Goal: Transaction & Acquisition: Purchase product/service

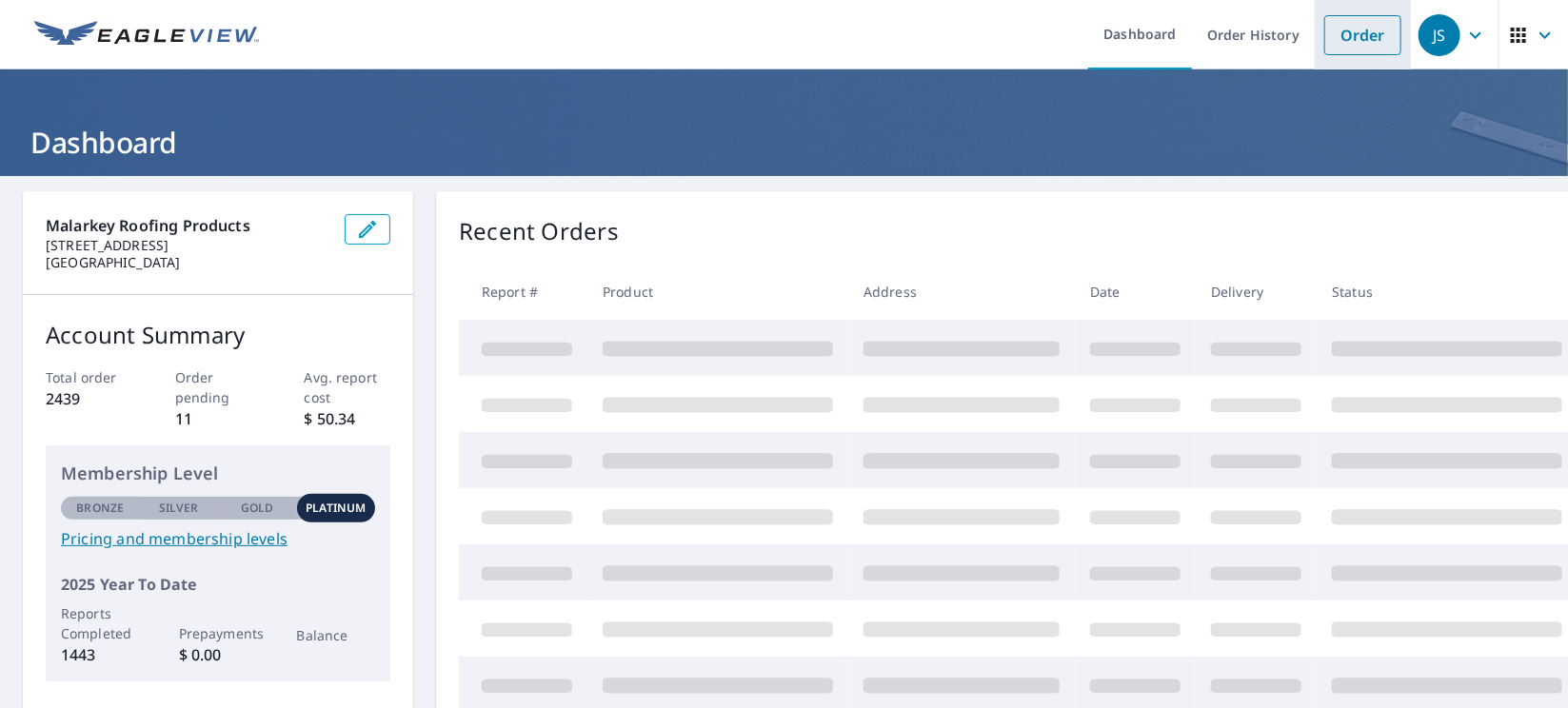
click at [1339, 39] on link "Order" at bounding box center [1362, 34] width 77 height 40
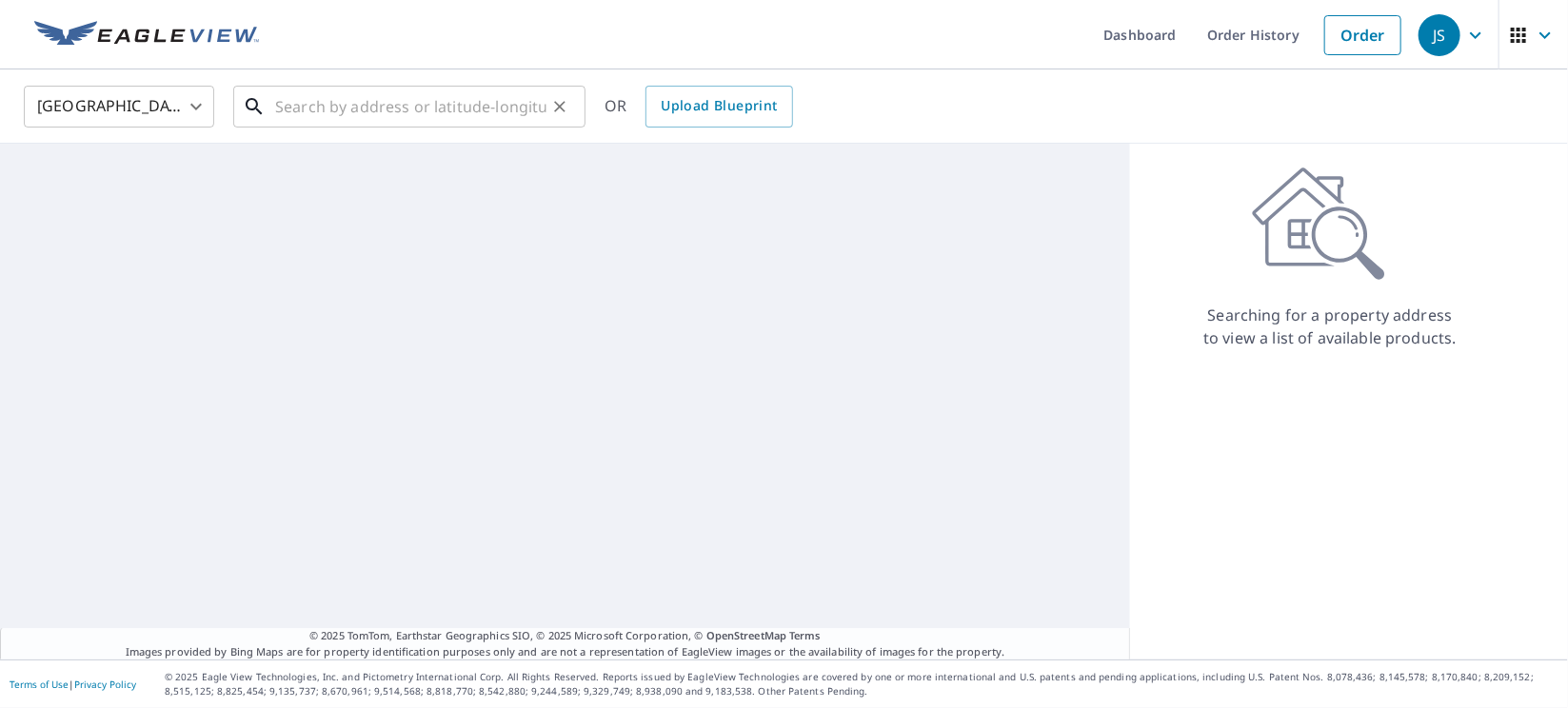
click at [295, 95] on input "text" at bounding box center [411, 106] width 271 height 53
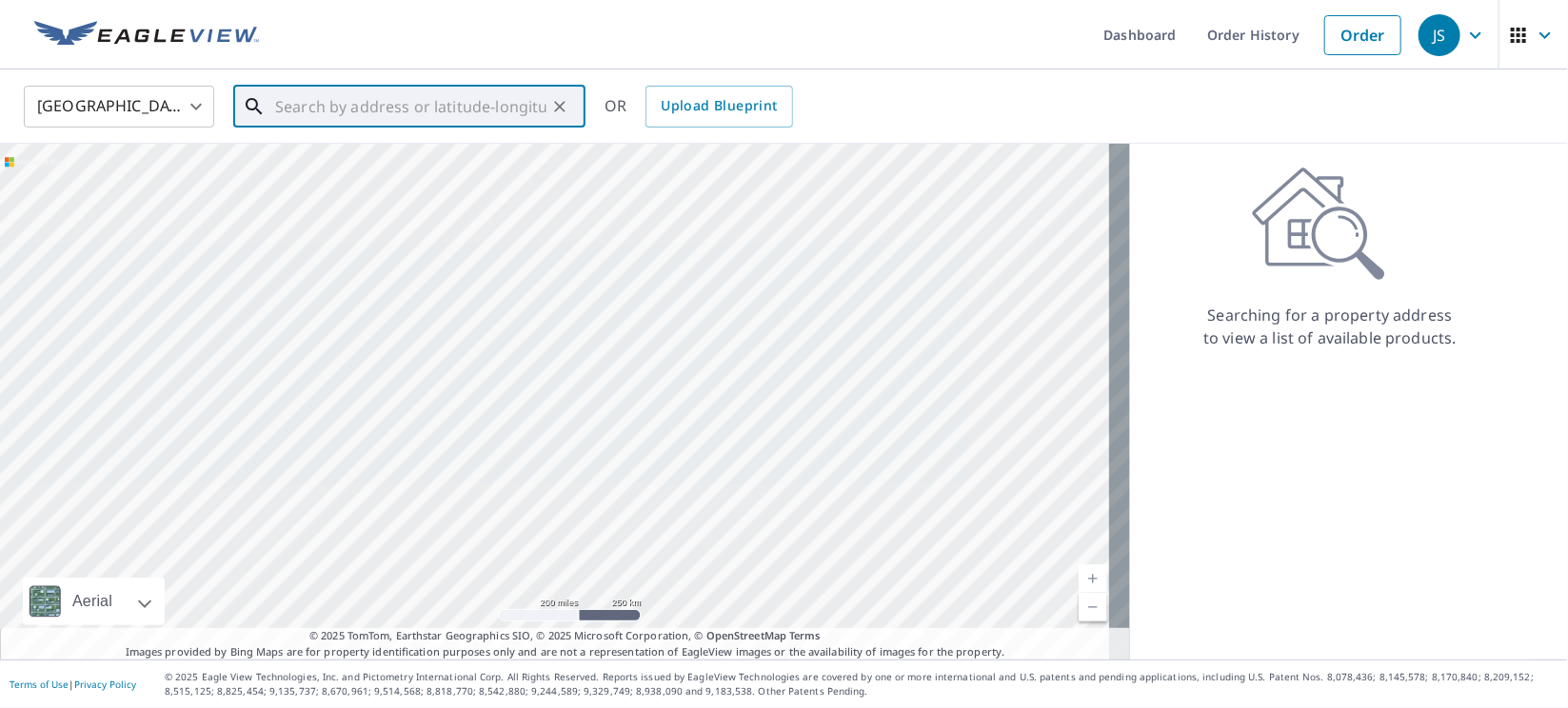
paste input "401 N Van Buren"
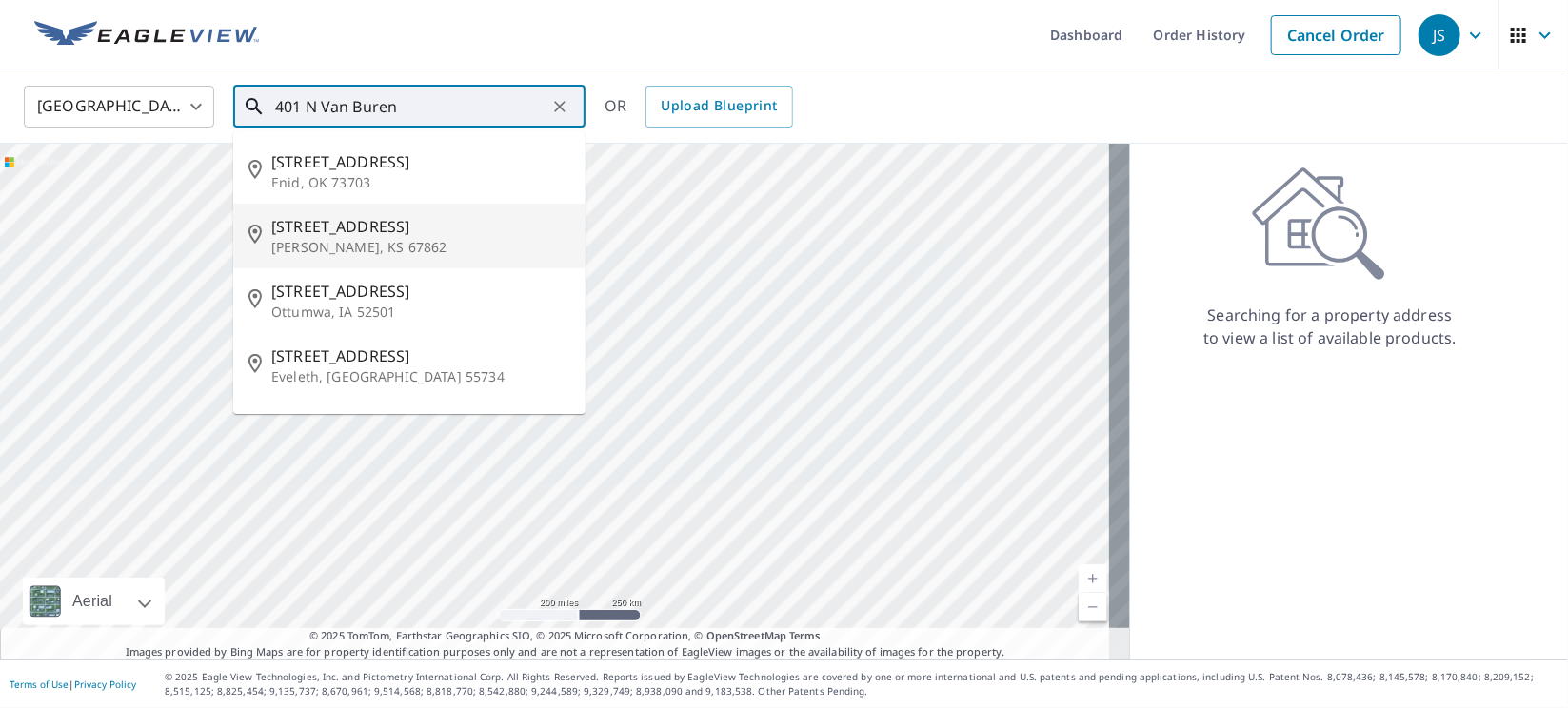
click at [332, 241] on p "[PERSON_NAME], KS 67862" at bounding box center [421, 247] width 299 height 19
type input "[STREET_ADDRESS][PERSON_NAME]"
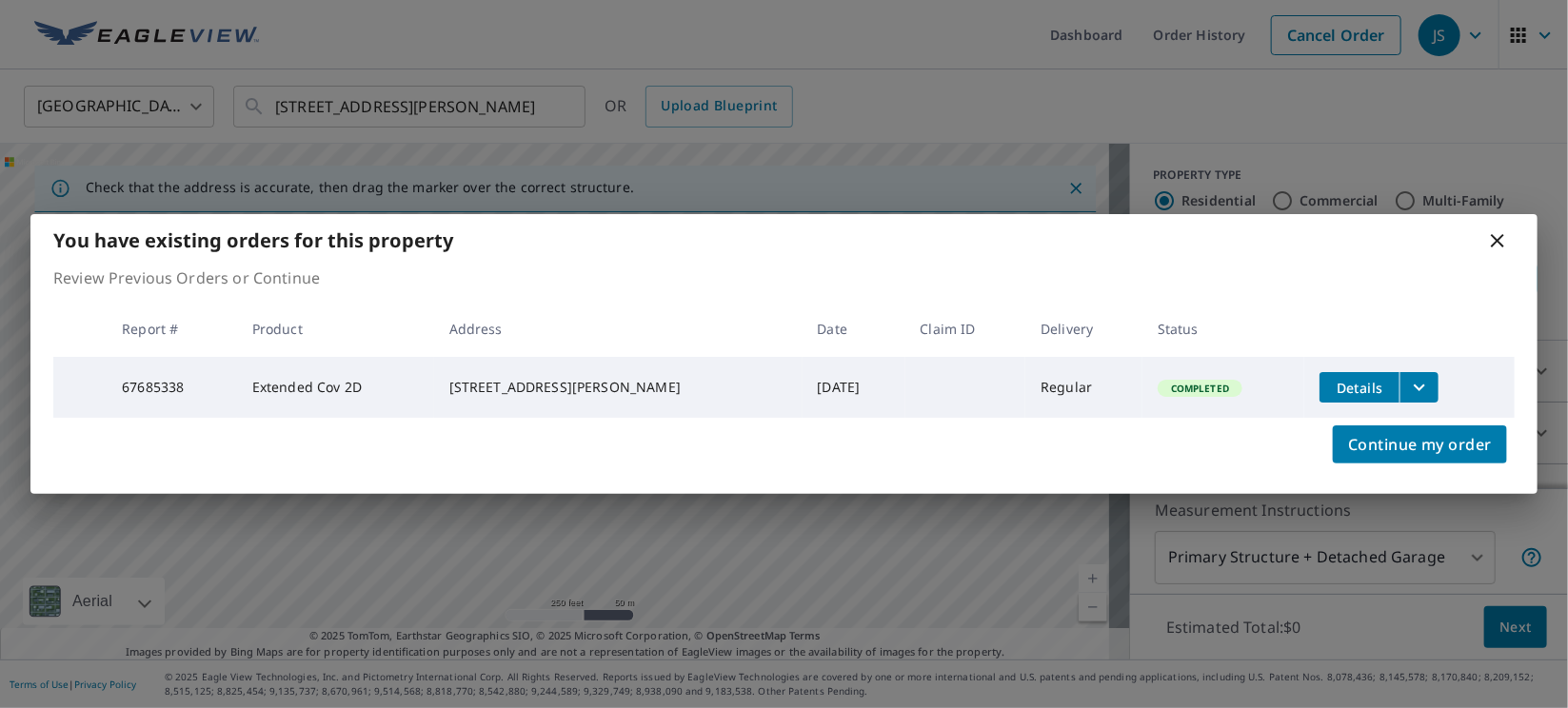
click at [1414, 384] on icon "filesDropdownBtn-67685338" at bounding box center [1419, 387] width 12 height 7
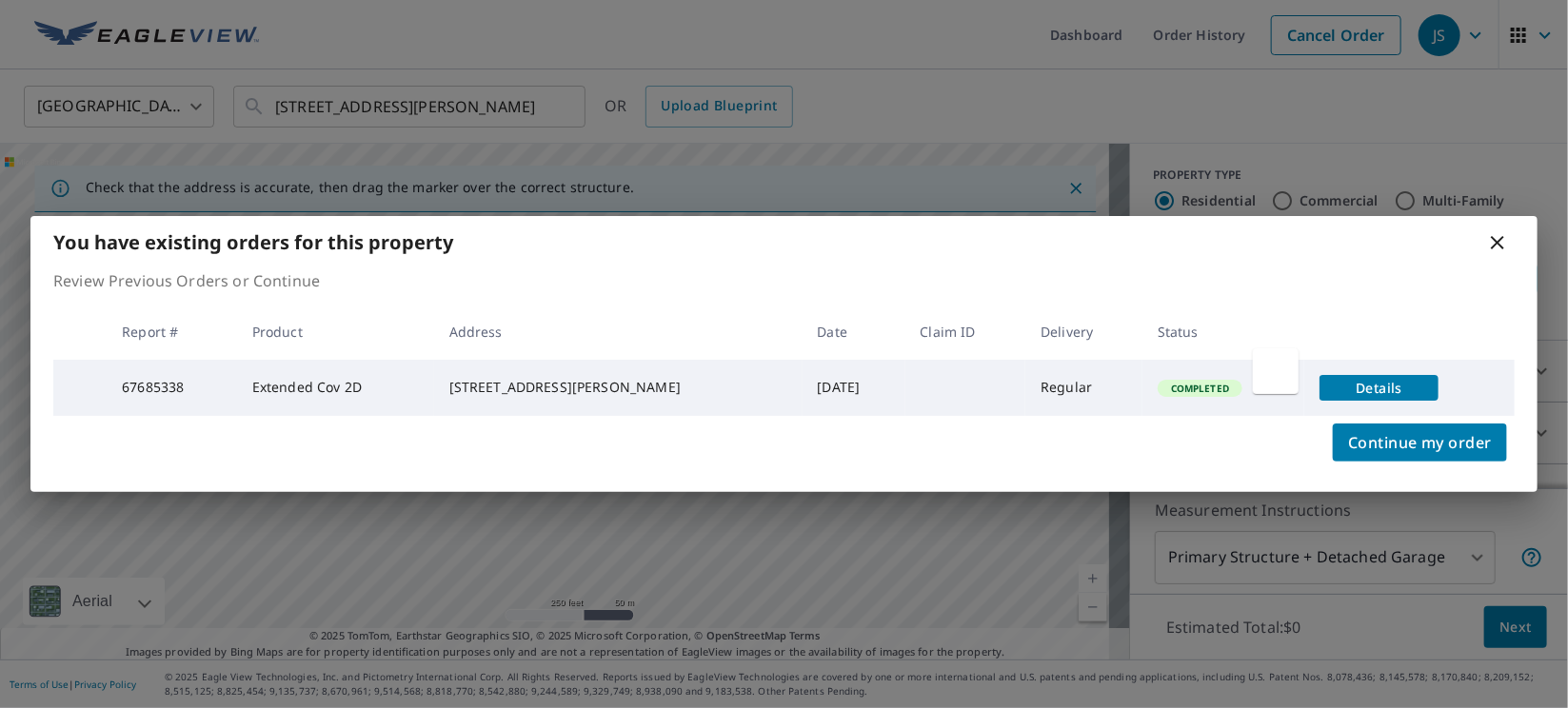
click at [1264, 373] on div at bounding box center [1275, 371] width 45 height 45
click at [1382, 379] on span "Details" at bounding box center [1379, 387] width 96 height 18
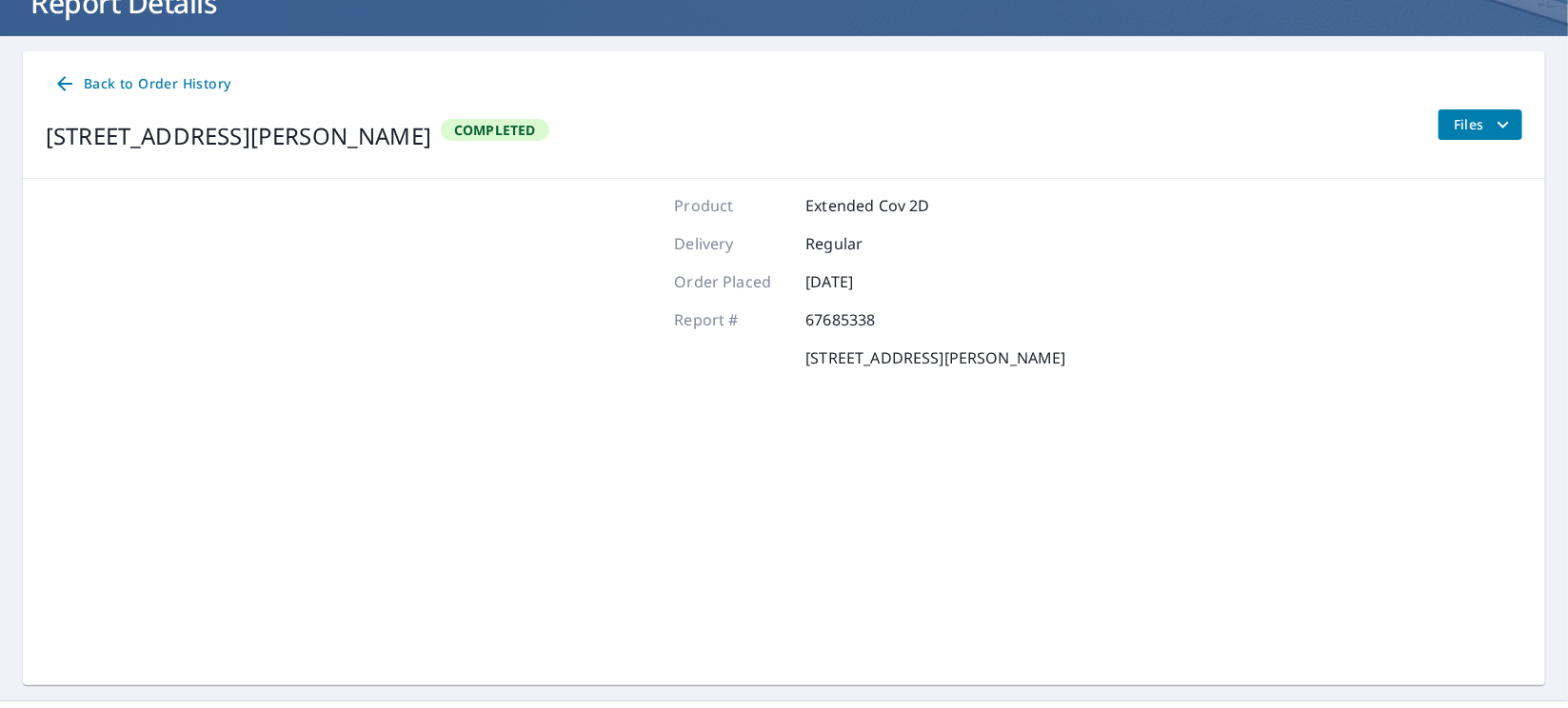
scroll to position [147, 0]
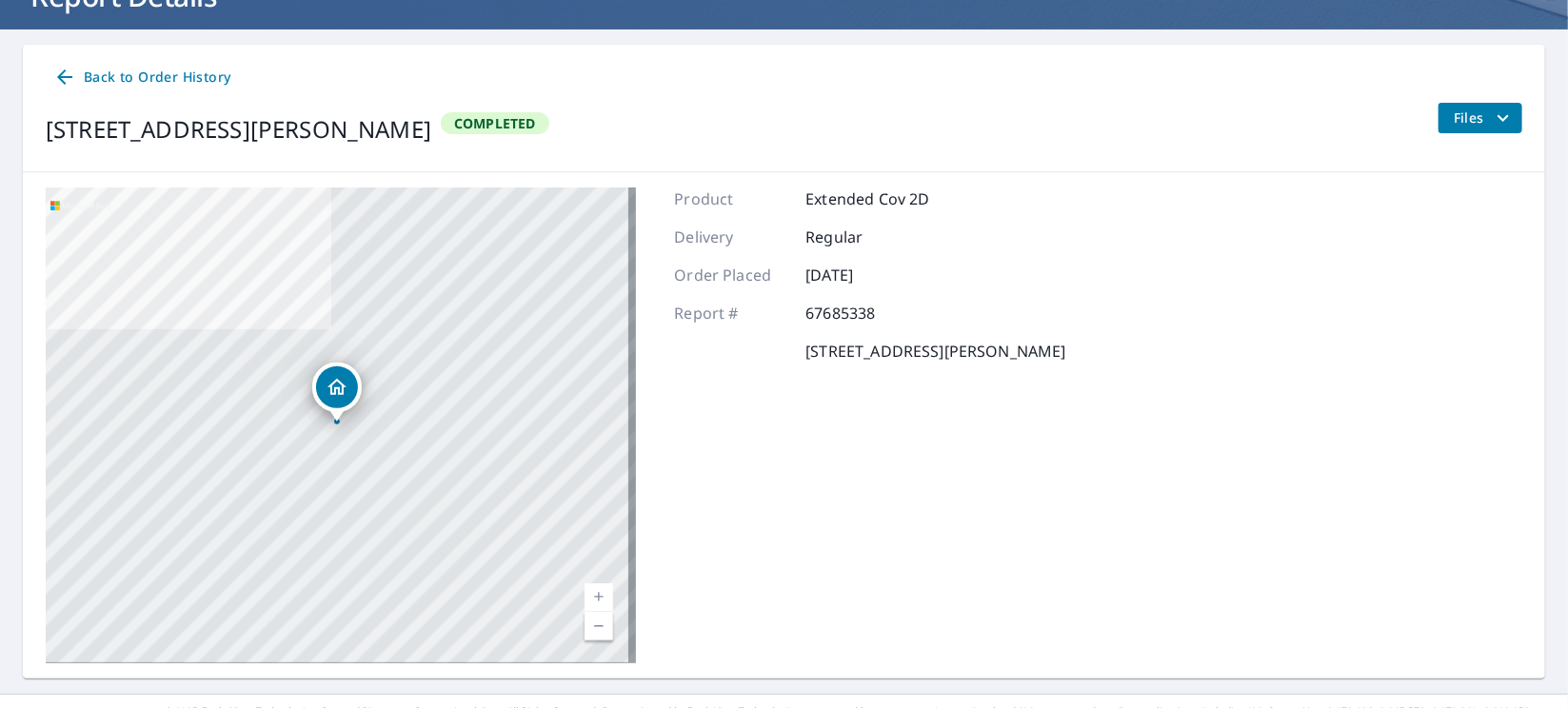
click at [1497, 118] on icon "filesDropdownBtn-67685338" at bounding box center [1503, 117] width 12 height 7
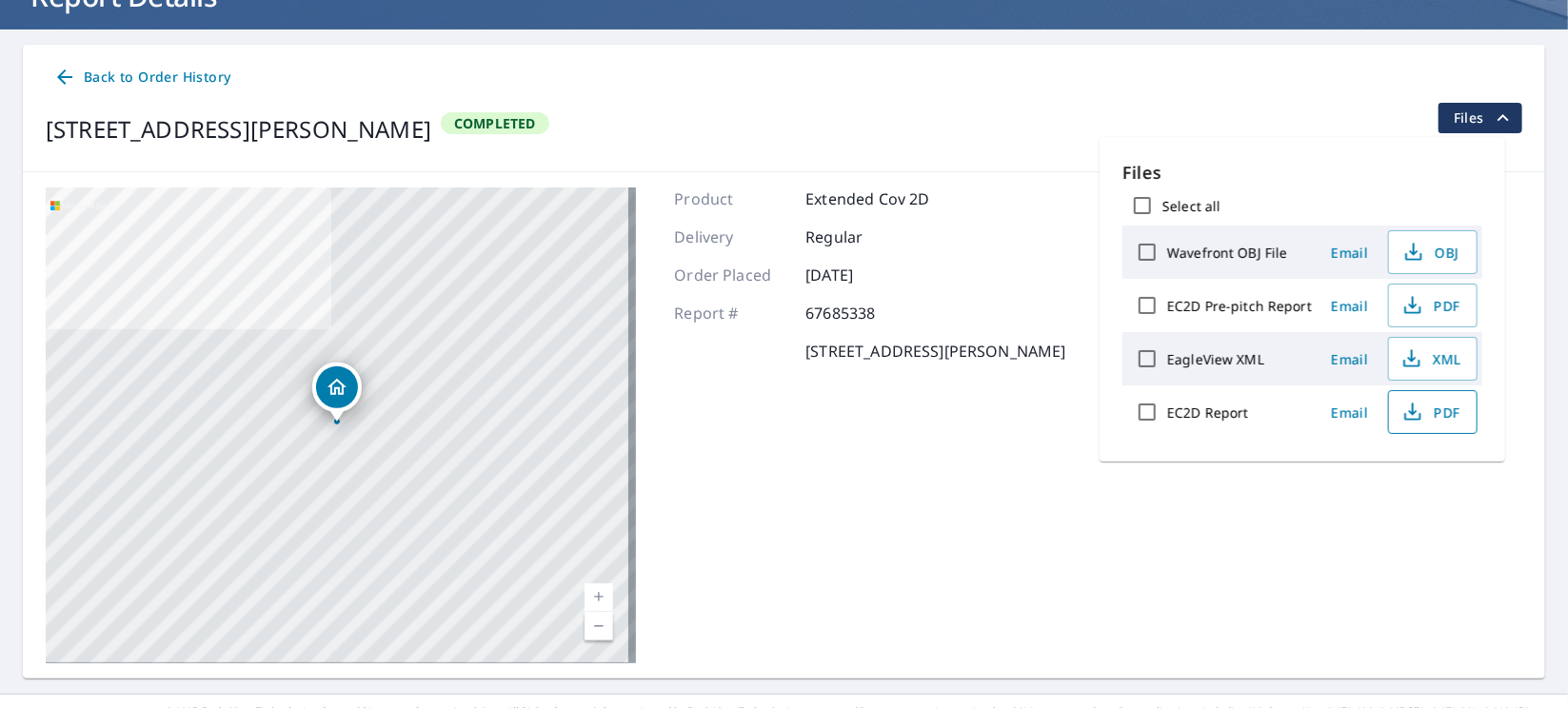
click at [1424, 413] on span "PDF" at bounding box center [1430, 411] width 61 height 23
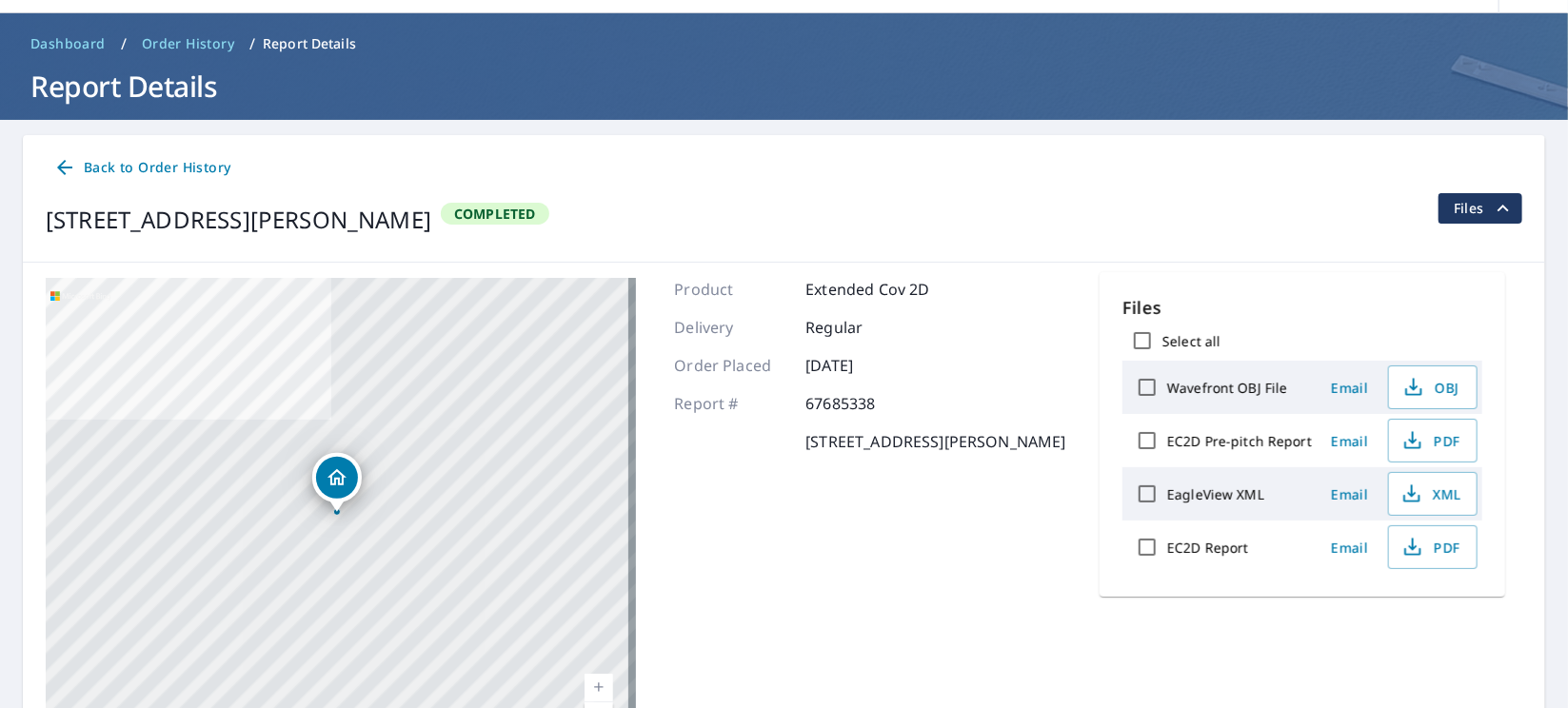
scroll to position [0, 0]
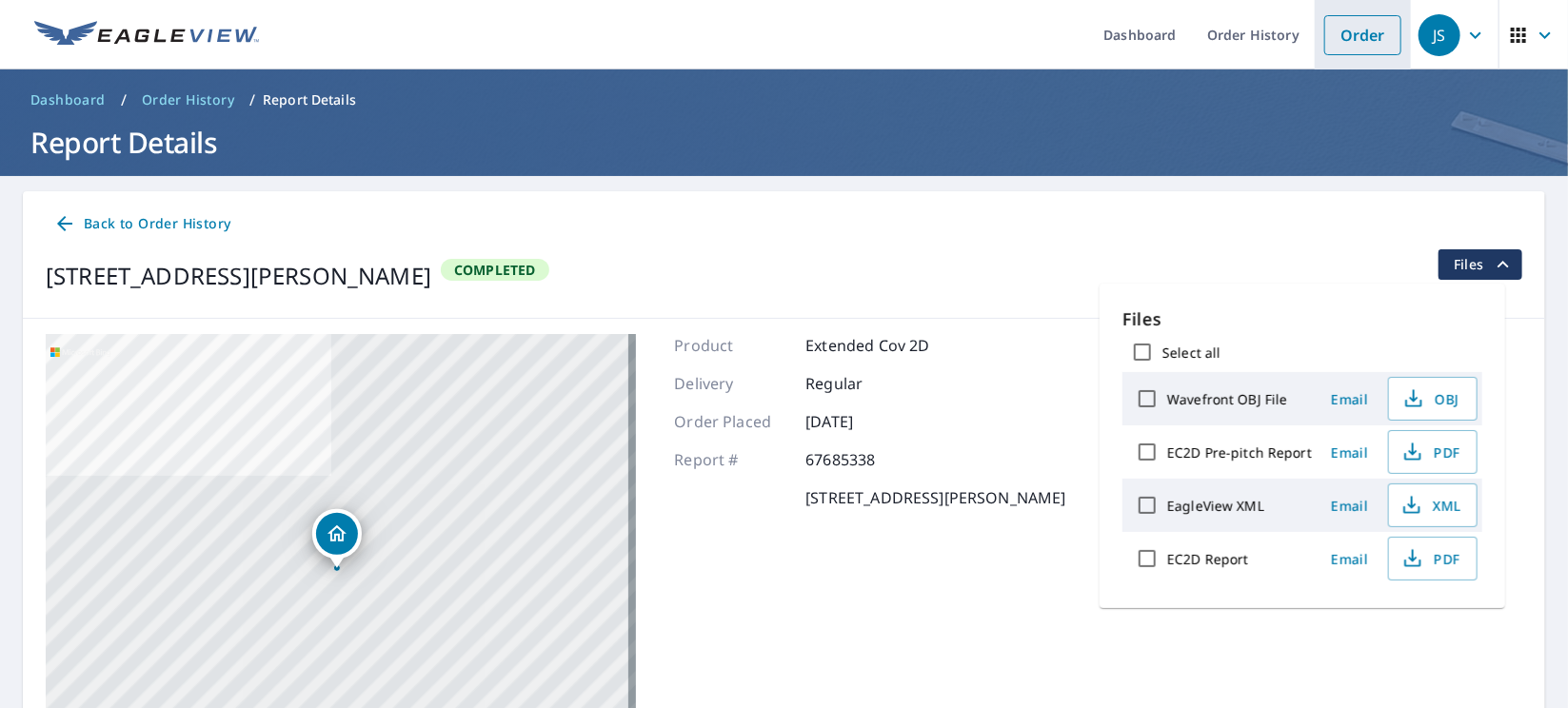
click at [1337, 41] on link "Order" at bounding box center [1362, 34] width 77 height 40
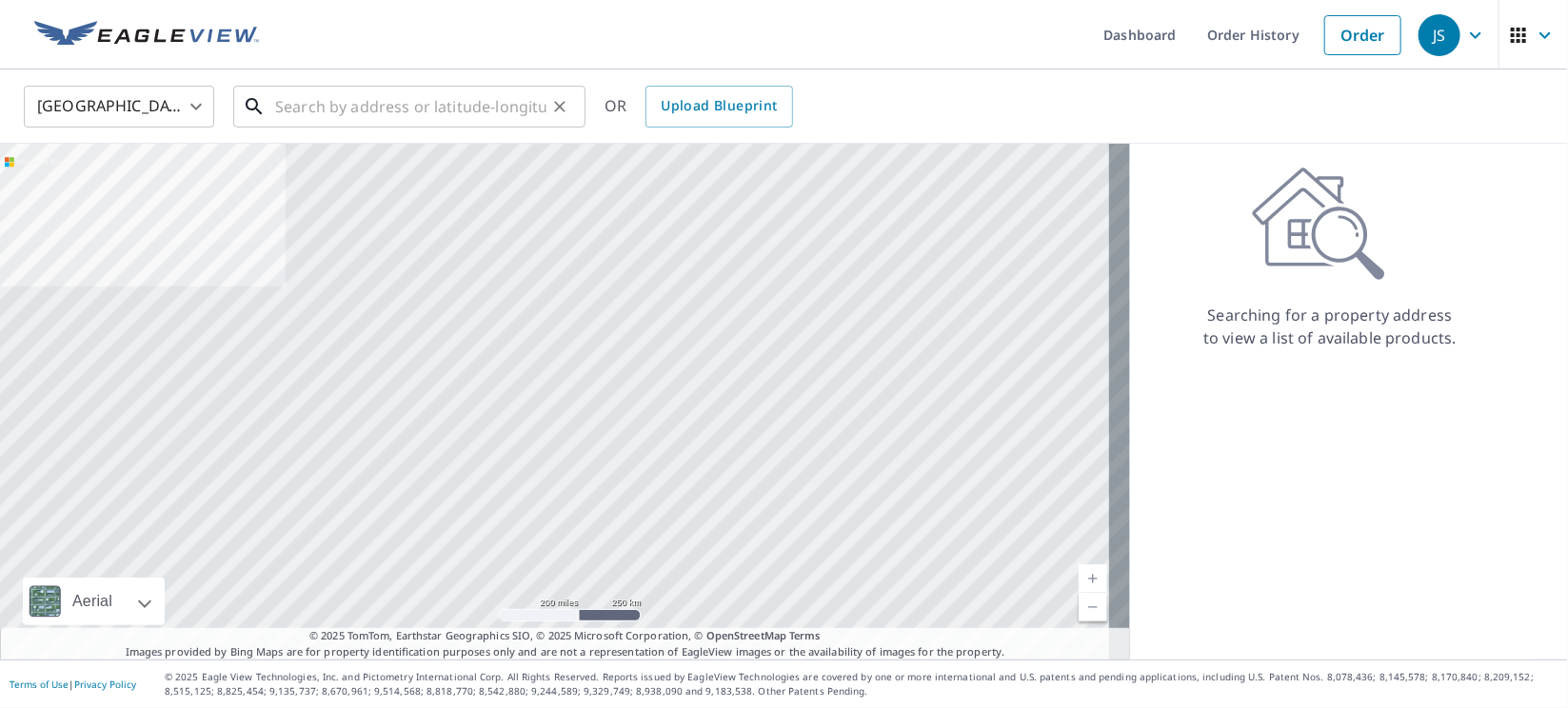
click at [468, 105] on input "text" at bounding box center [411, 106] width 271 height 53
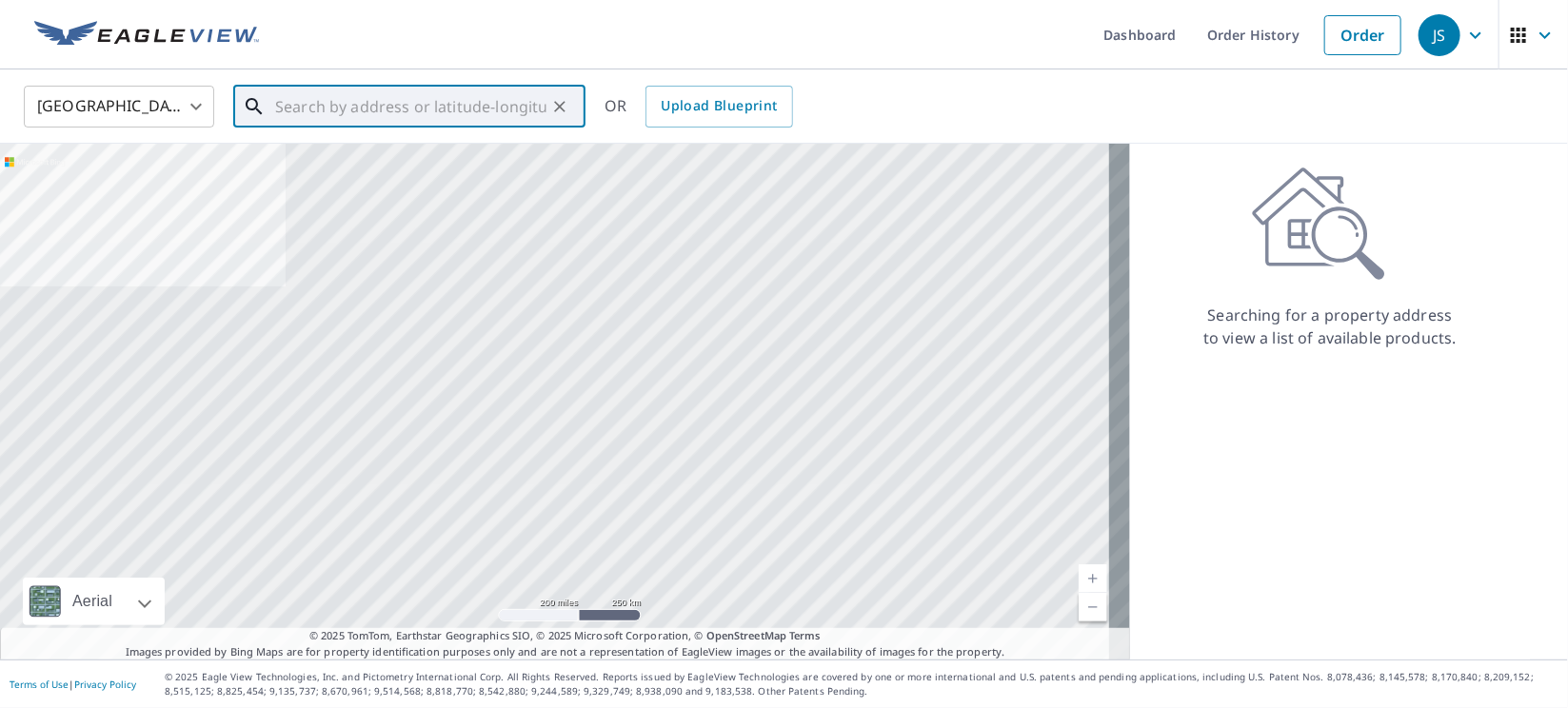
paste input "[STREET_ADDRESS]"
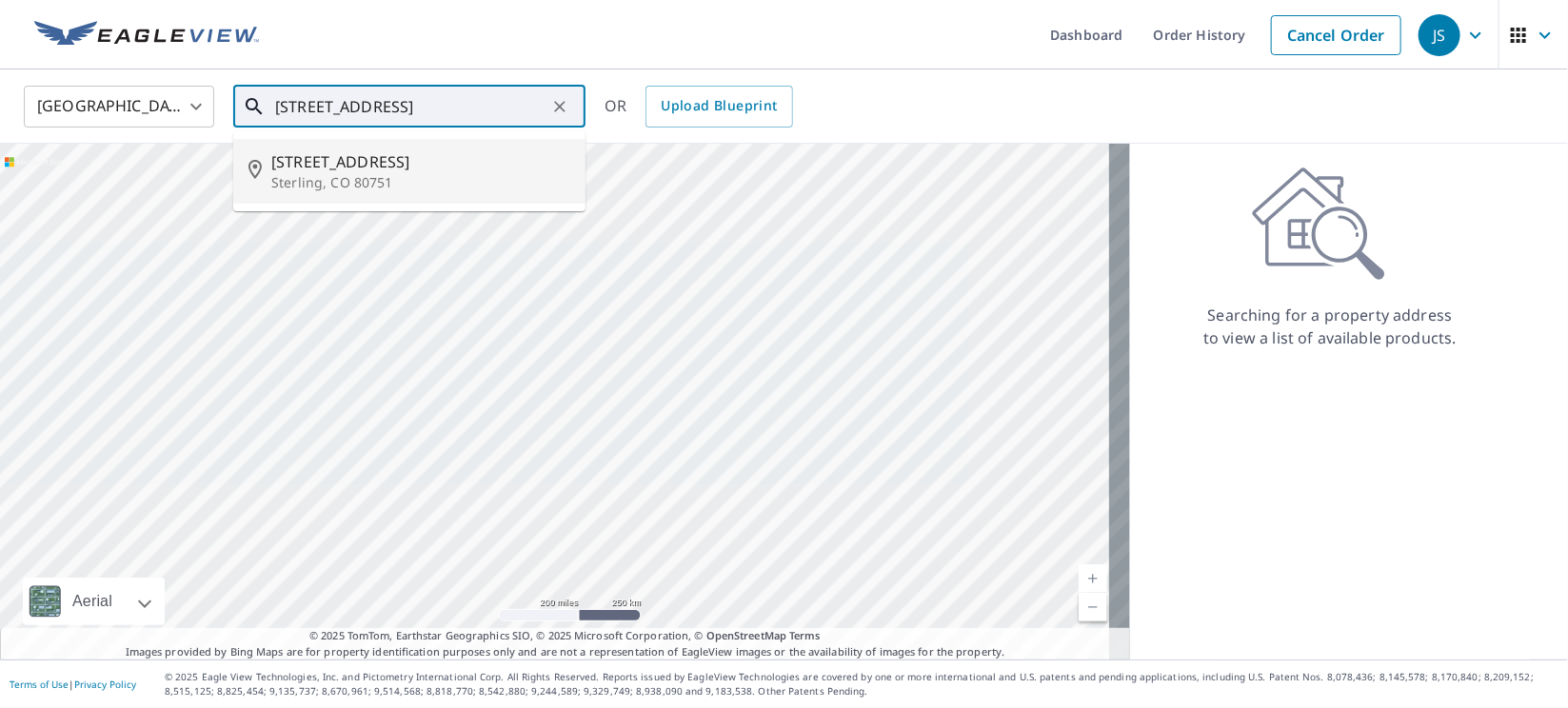
click at [346, 162] on span "[STREET_ADDRESS]" at bounding box center [421, 161] width 299 height 23
type input "[STREET_ADDRESS]"
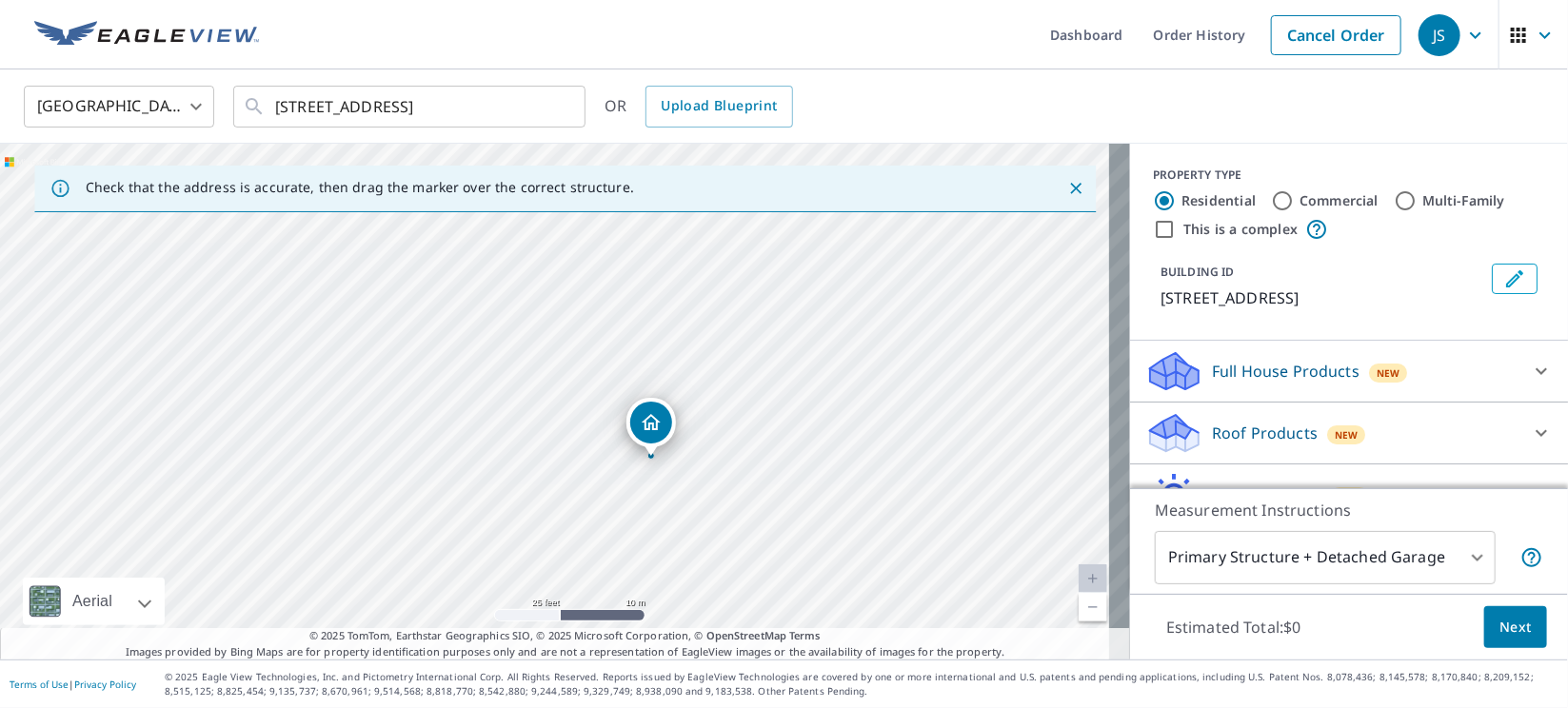
drag, startPoint x: 878, startPoint y: 472, endPoint x: 764, endPoint y: 457, distance: 115.0
click at [764, 457] on div "[STREET_ADDRESS]" at bounding box center [565, 401] width 1130 height 515
click at [1236, 431] on p "Roof Products" at bounding box center [1264, 433] width 105 height 23
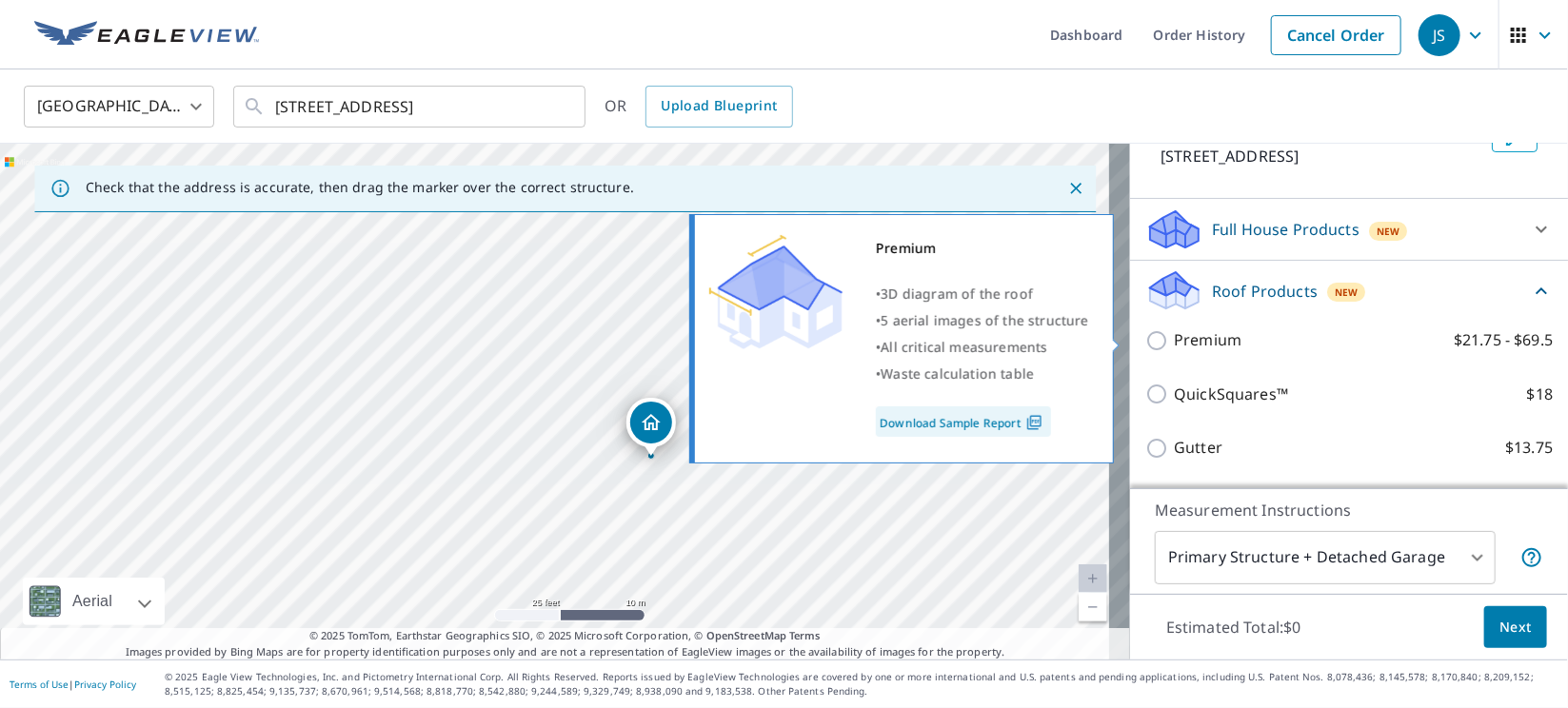
click at [1145, 344] on input "Premium $21.75 - $69.5" at bounding box center [1159, 340] width 29 height 23
checkbox input "true"
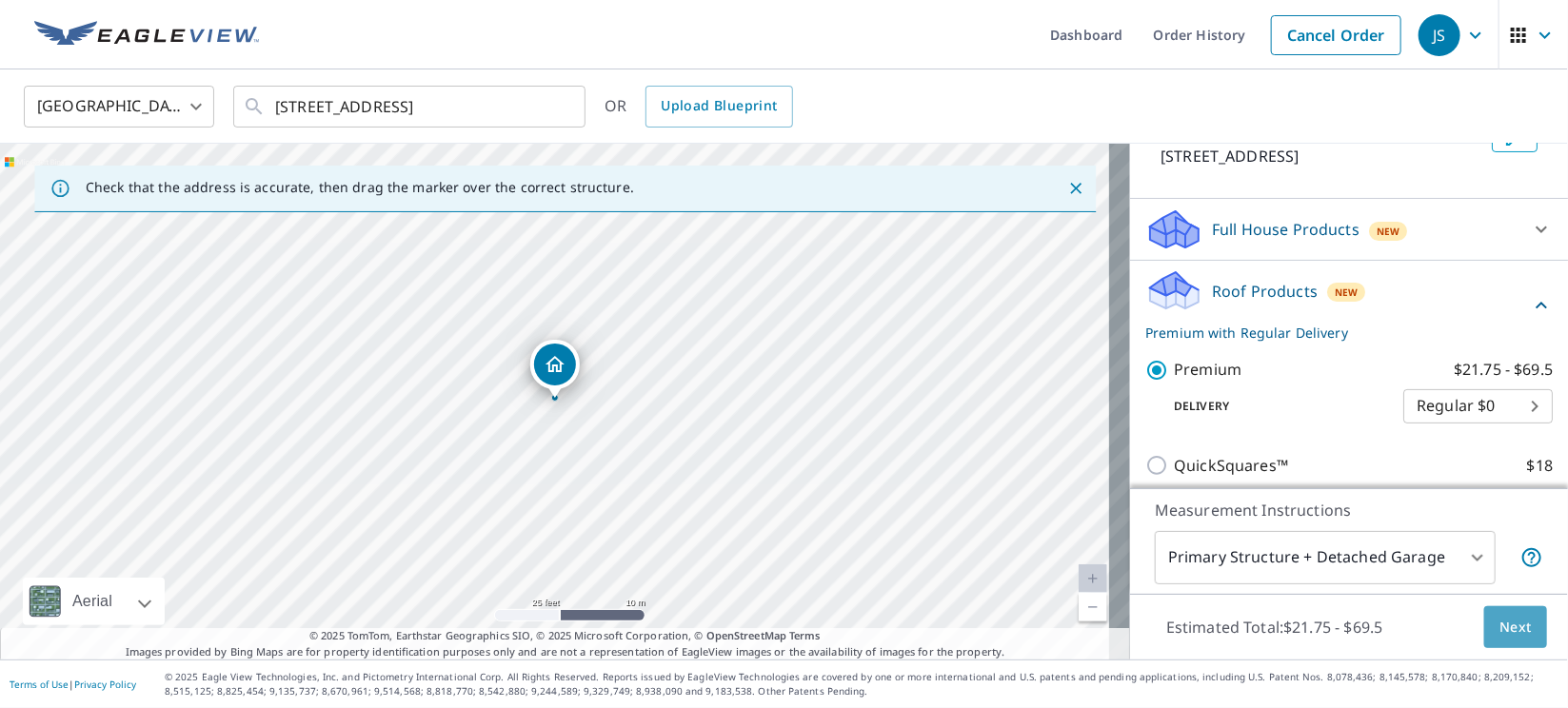
click at [1499, 624] on span "Next" at bounding box center [1515, 627] width 32 height 24
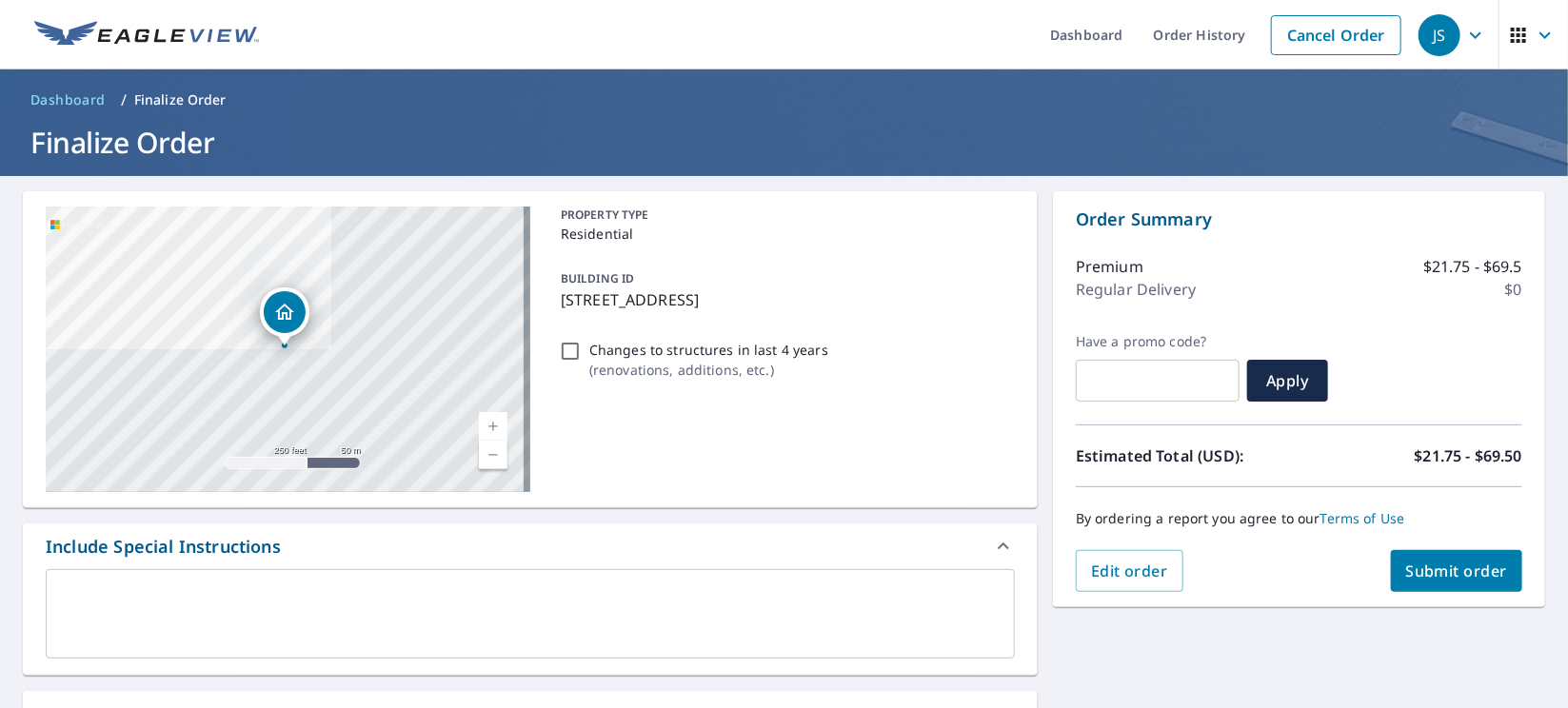
click at [1447, 578] on span "Submit order" at bounding box center [1457, 570] width 102 height 21
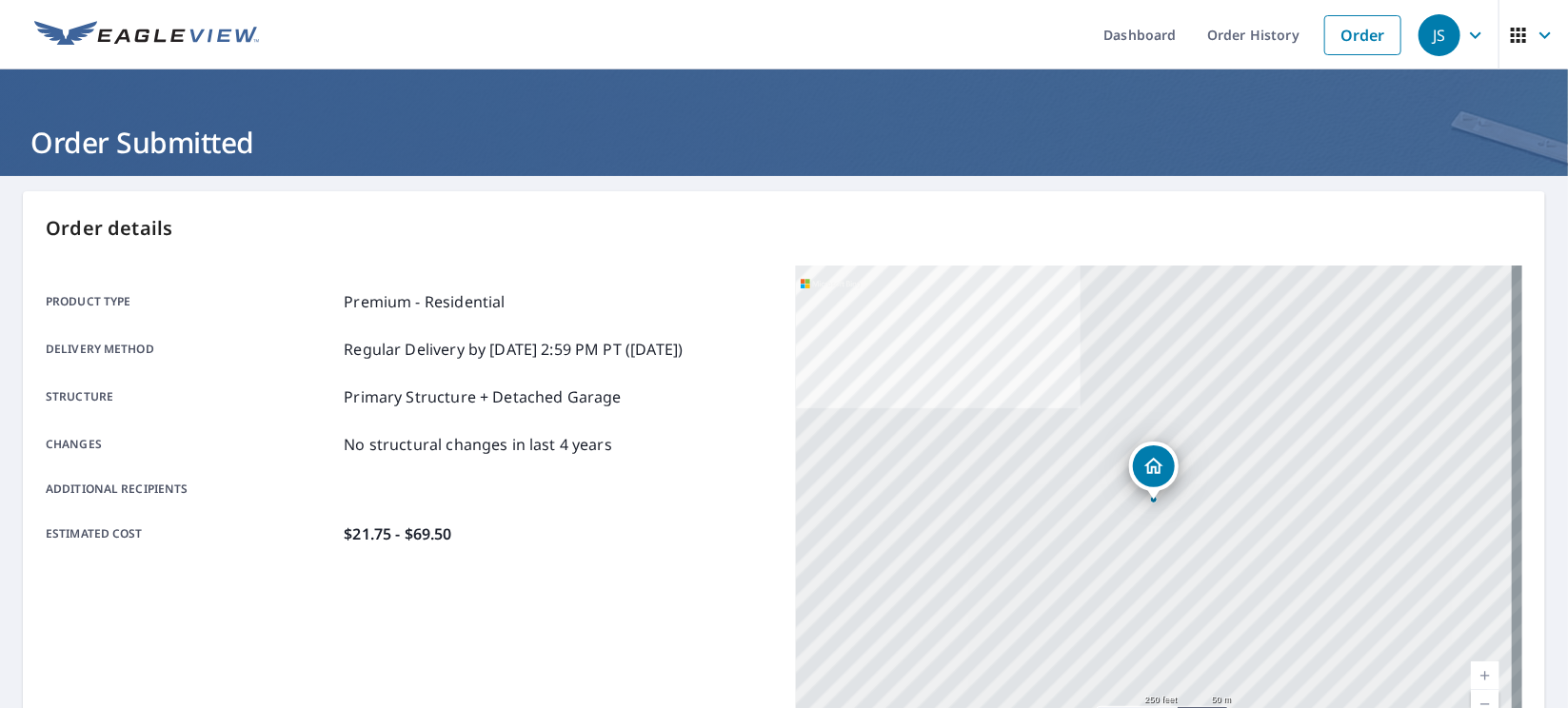
scroll to position [410, 0]
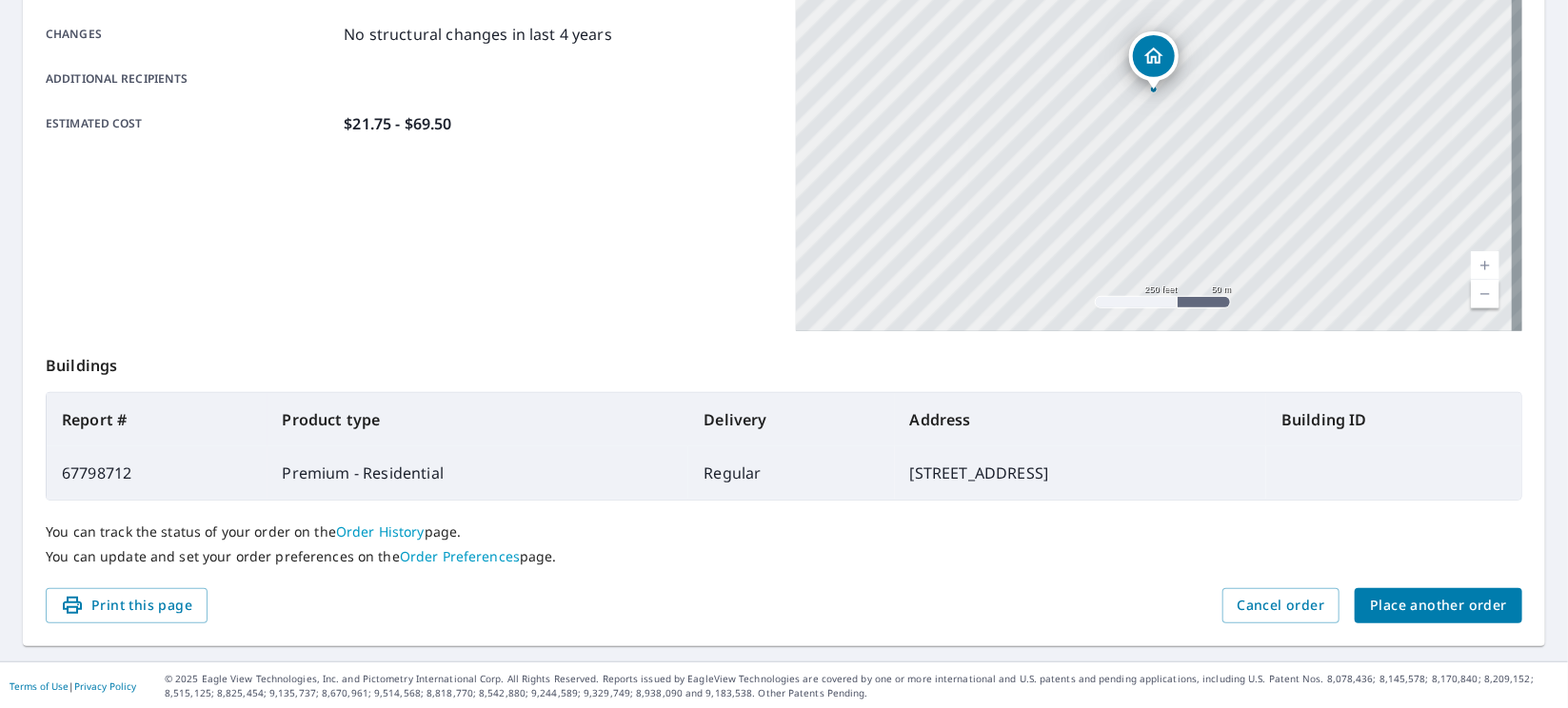
click at [1460, 611] on span "Place another order" at bounding box center [1437, 606] width 137 height 24
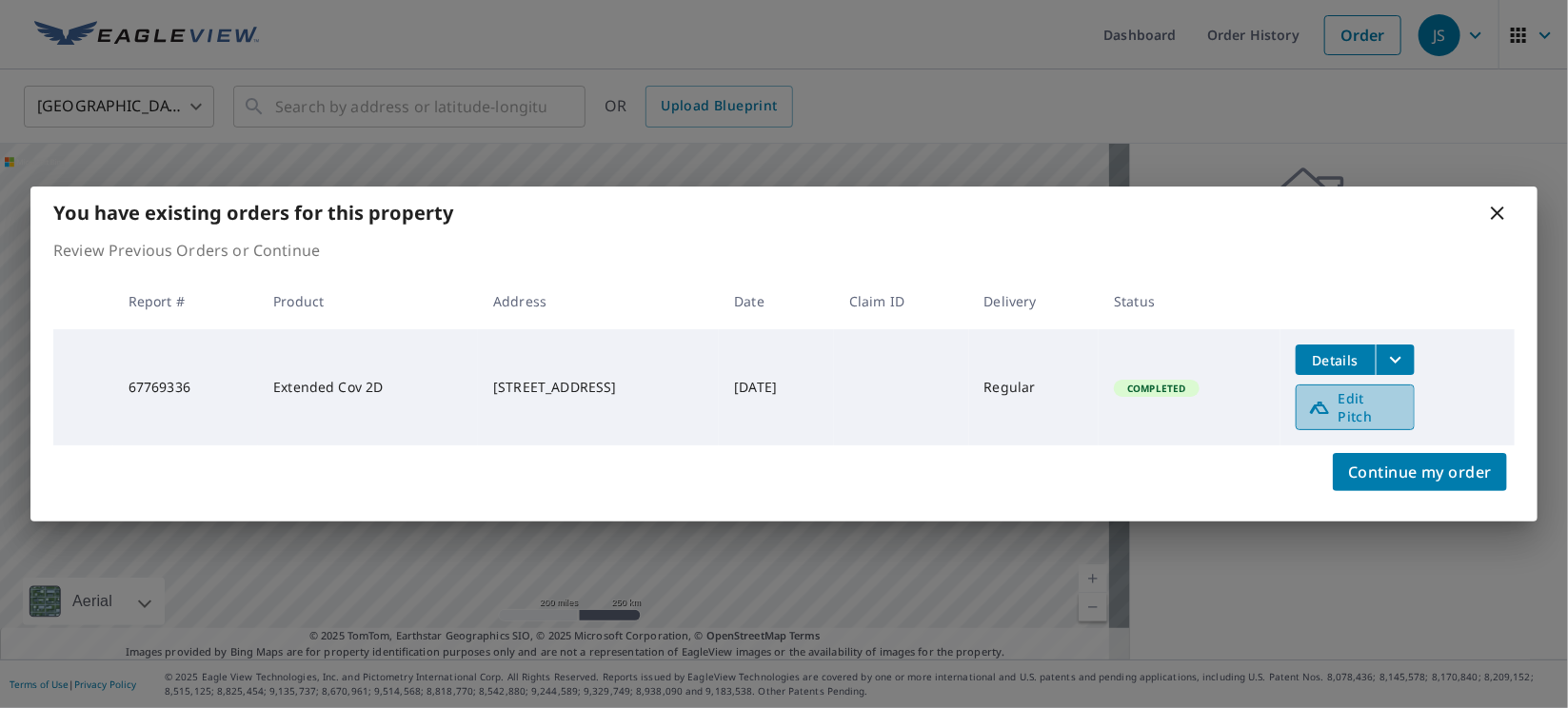
click at [1390, 412] on span "Edit Pitch" at bounding box center [1356, 407] width 94 height 36
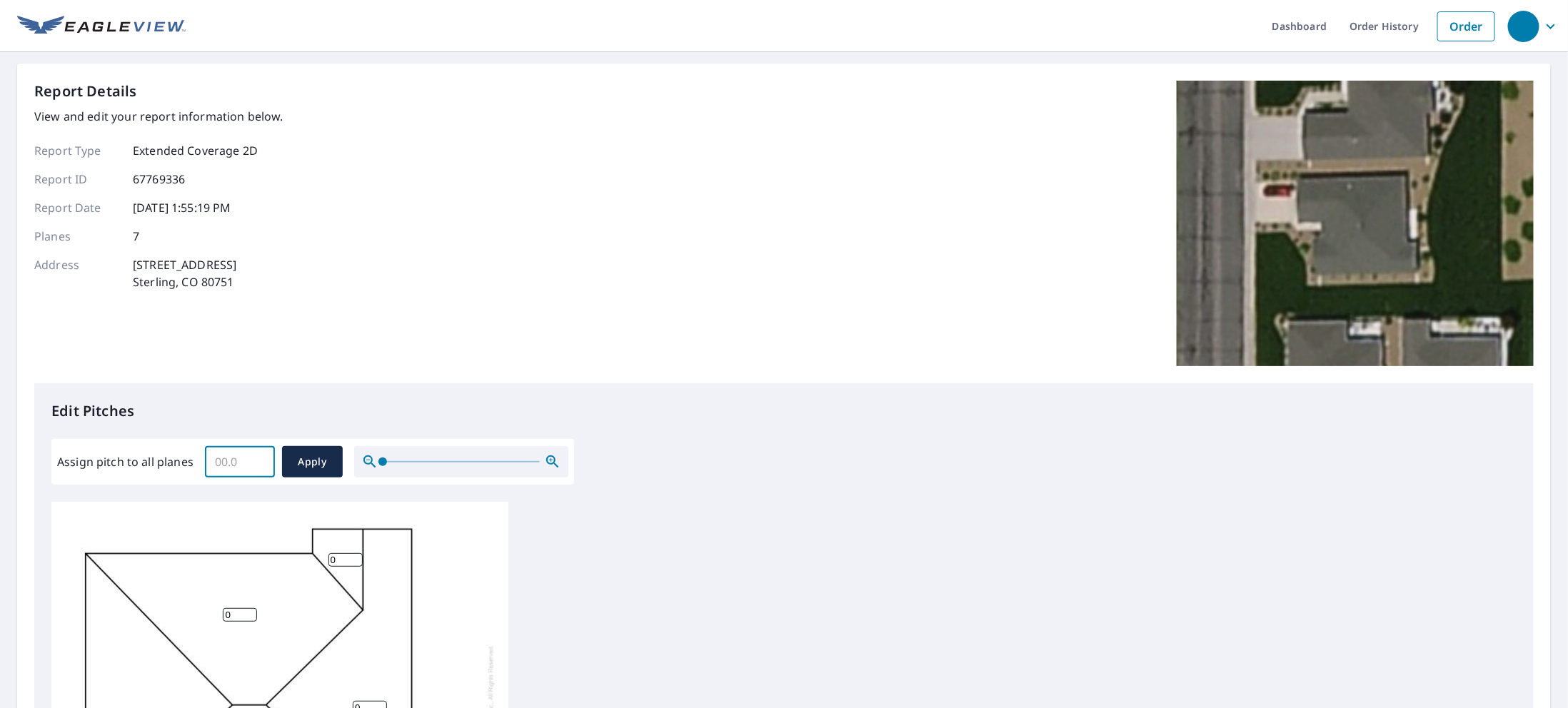
click at [243, 456] on input "Assign pitch to all planes" at bounding box center [240, 462] width 70 height 40
type input "5"
click at [320, 460] on span "Apply" at bounding box center [312, 462] width 38 height 18
type input "5"
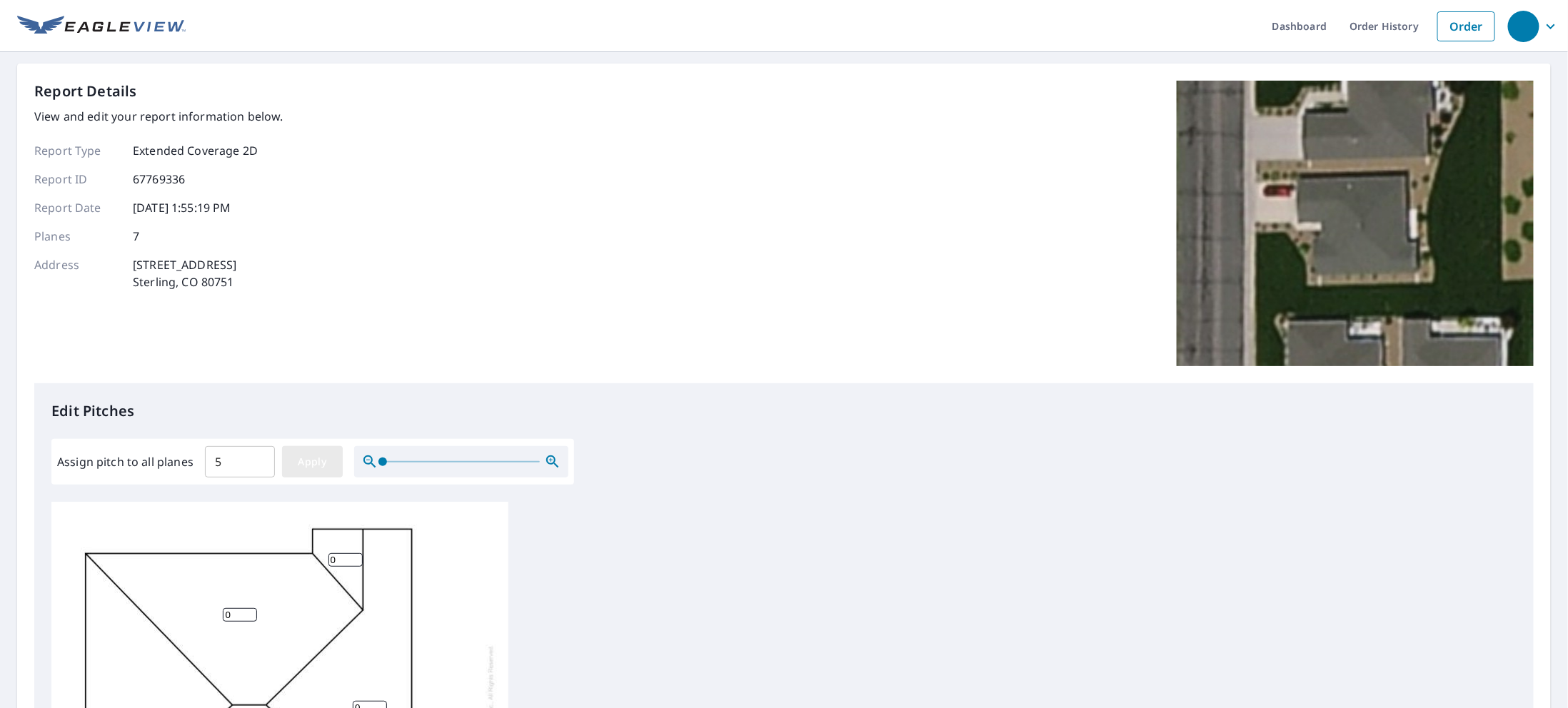
type input "5"
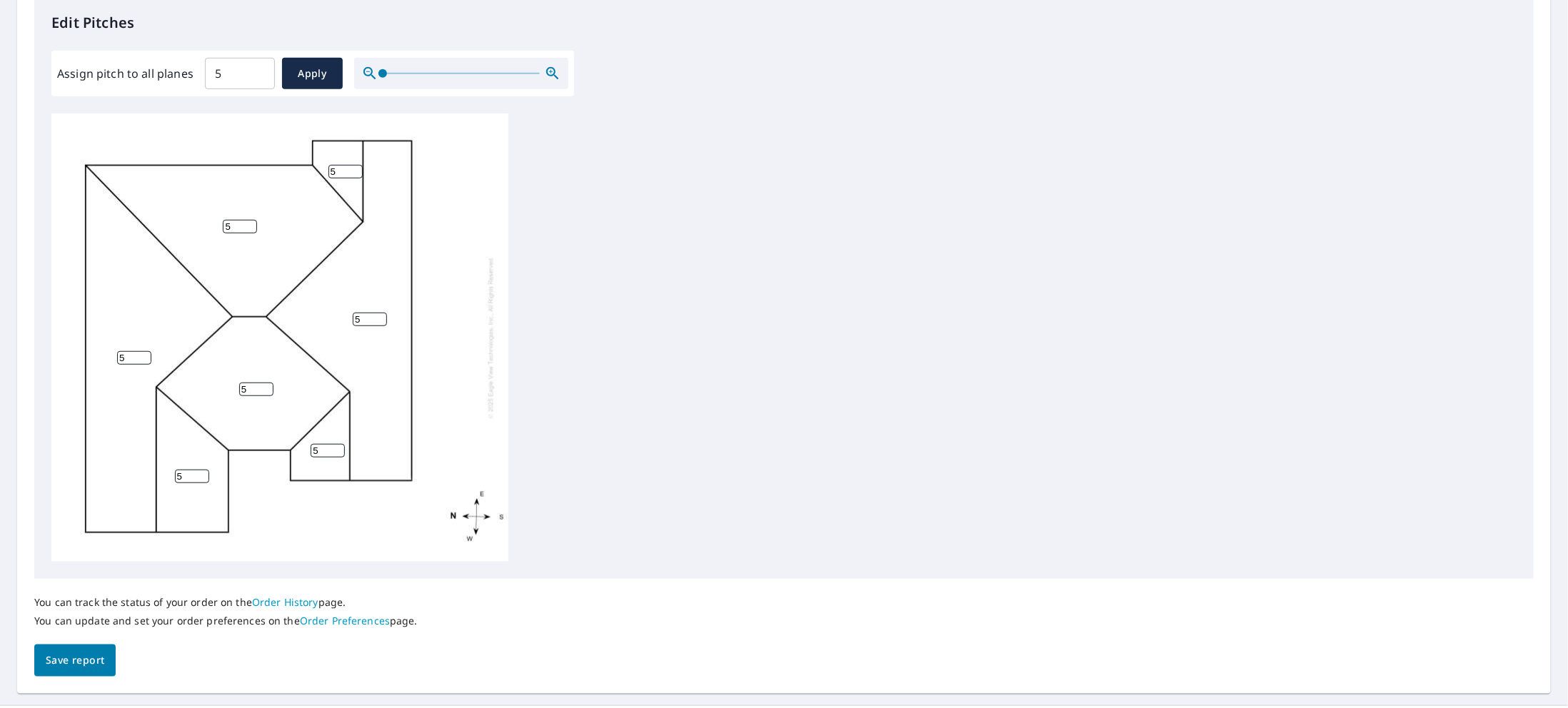
scroll to position [421, 0]
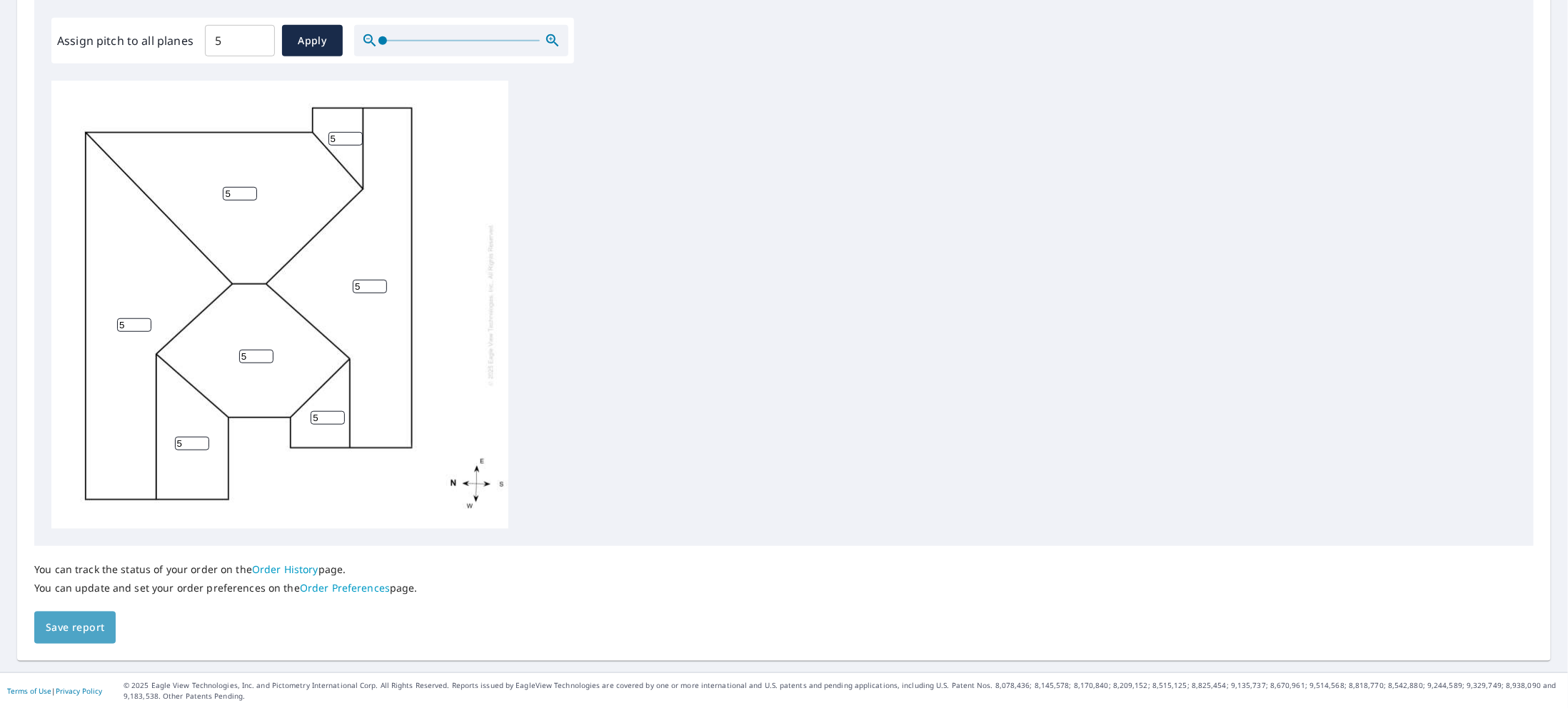
click at [80, 625] on span "Save report" at bounding box center [75, 628] width 58 height 18
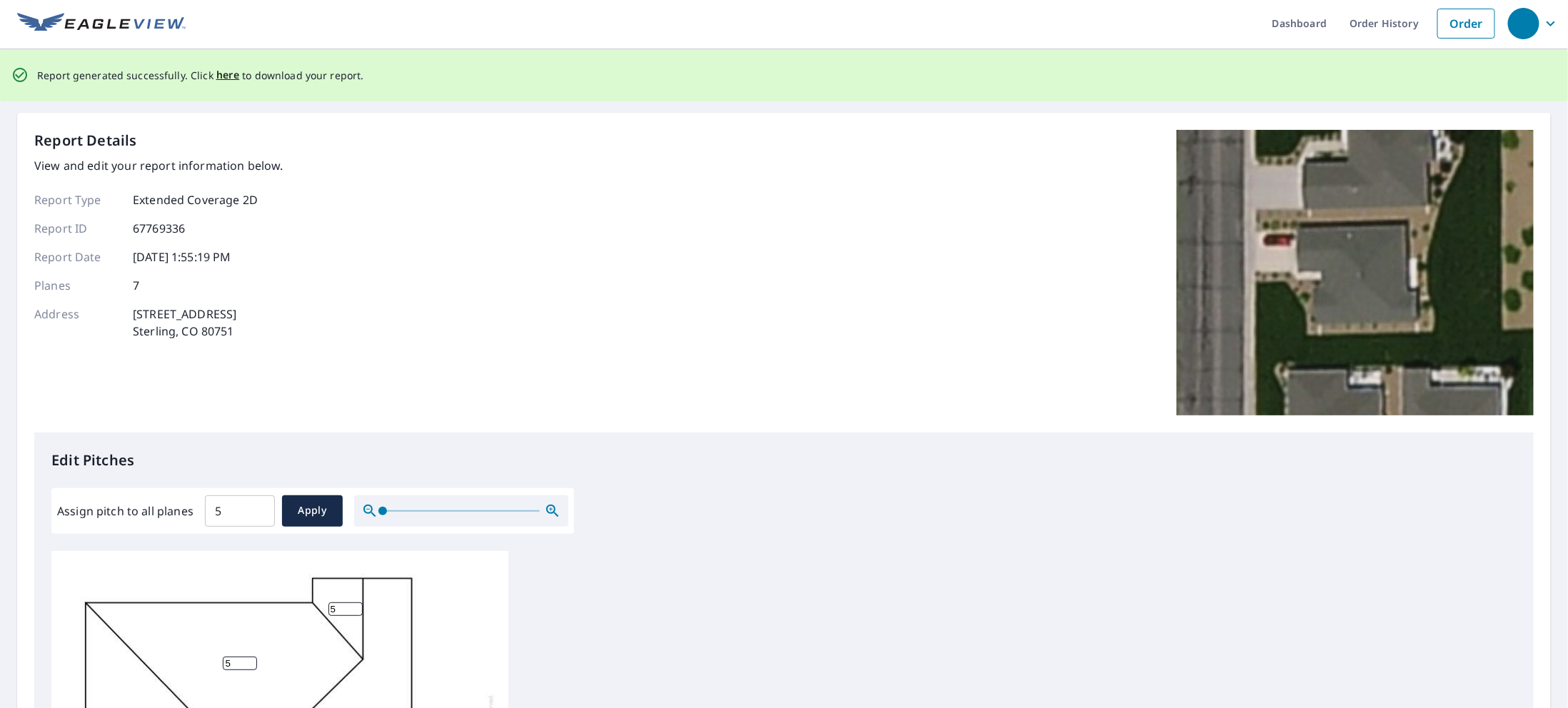
scroll to position [0, 0]
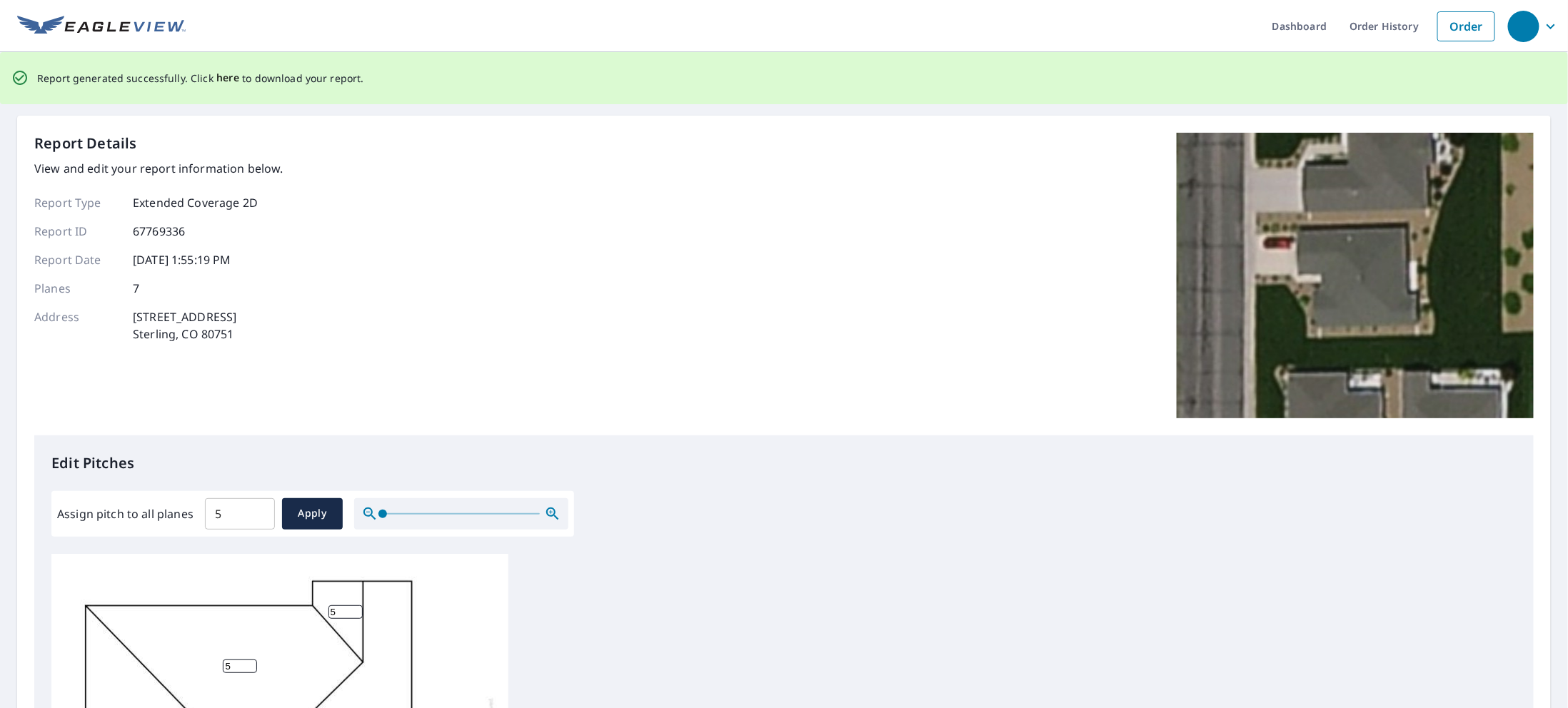
click at [217, 81] on span "here" at bounding box center [228, 78] width 24 height 18
